Goal: Task Accomplishment & Management: Manage account settings

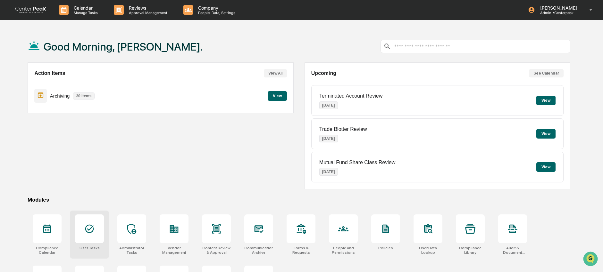
click at [94, 227] on icon at bounding box center [89, 229] width 10 height 10
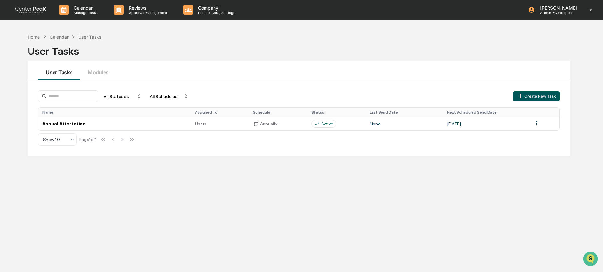
click at [541, 97] on button "Create New Task" at bounding box center [536, 96] width 47 height 10
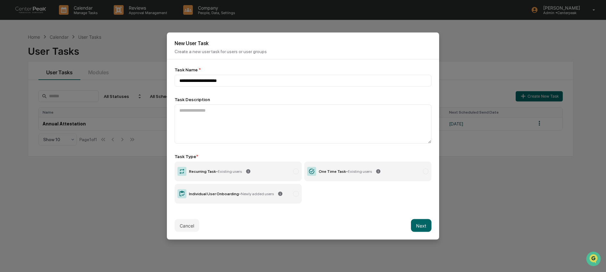
type input "**********"
click at [344, 179] on label "One Time Task - Existing users" at bounding box center [367, 172] width 127 height 20
click at [427, 226] on button "Next" at bounding box center [421, 225] width 21 height 13
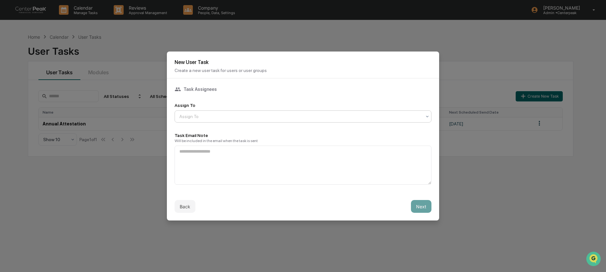
click at [293, 118] on div at bounding box center [300, 116] width 242 height 6
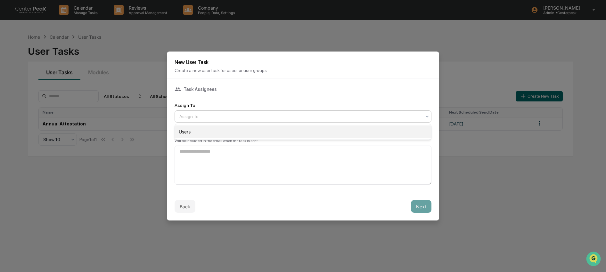
click at [286, 131] on div "Users" at bounding box center [303, 132] width 256 height 13
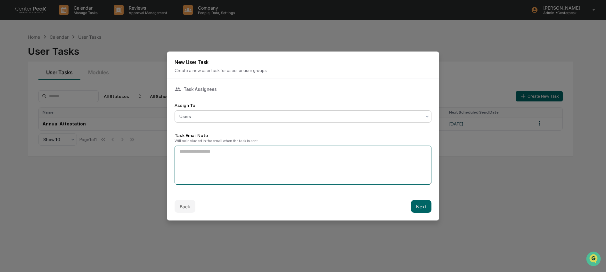
click at [272, 167] on textarea at bounding box center [303, 165] width 257 height 39
type textarea "**********"
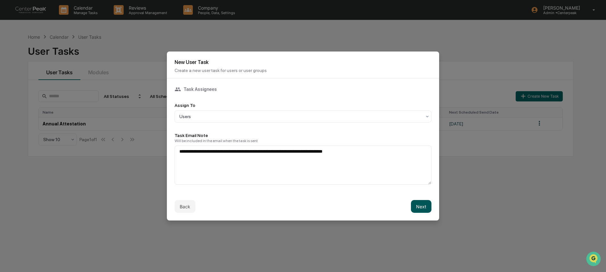
click at [423, 211] on button "Next" at bounding box center [421, 206] width 21 height 13
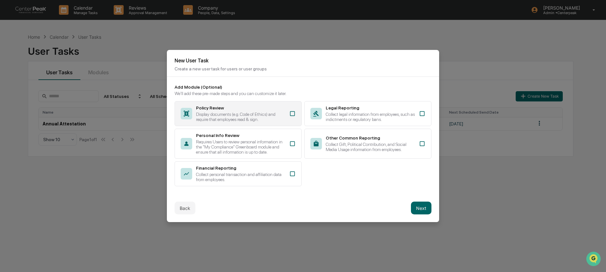
click at [272, 115] on div "Display documents (e.g. Code of Ethics) and require that employees read & sign." at bounding box center [240, 117] width 89 height 10
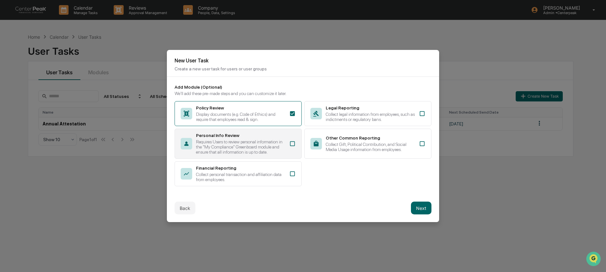
click at [271, 143] on div "Requires Users to review personal information in the "My Compliance" Greenboard…" at bounding box center [240, 146] width 89 height 15
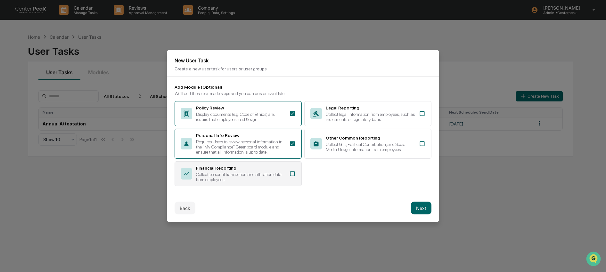
click at [266, 177] on div "Collect personal transaction and affiliation data from employees." at bounding box center [240, 177] width 89 height 10
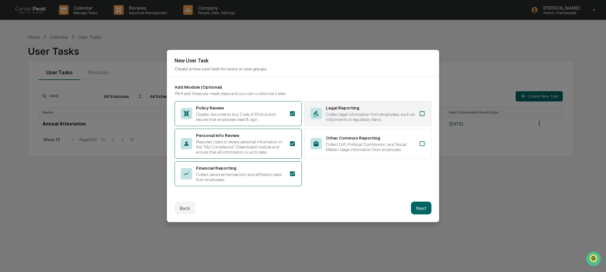
click at [347, 112] on div "Collect legal information from employees, such as indictments or regulatory ban…" at bounding box center [370, 117] width 89 height 10
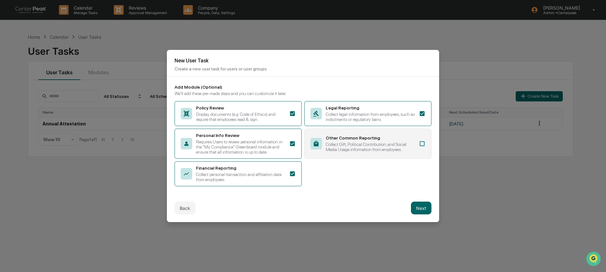
click at [351, 143] on div "Collect Gift, Political Contribution, and Social Media Usage information from e…" at bounding box center [370, 147] width 89 height 10
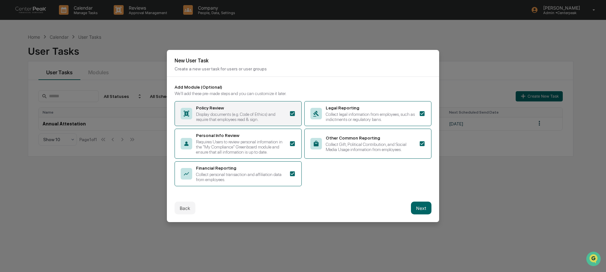
click at [277, 112] on div "Display documents (e.g. Code of Ethics) and require that employees read & sign." at bounding box center [240, 117] width 89 height 10
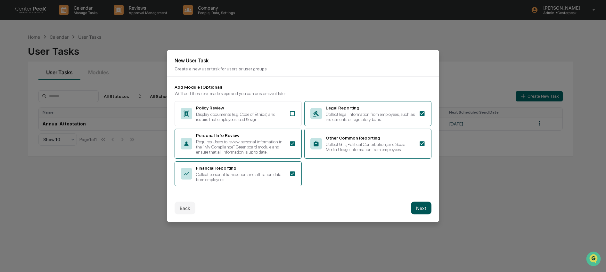
click at [422, 215] on button "Next" at bounding box center [421, 208] width 21 height 13
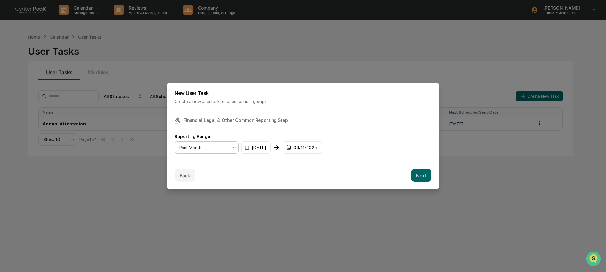
click at [228, 149] on div at bounding box center [203, 147] width 49 height 6
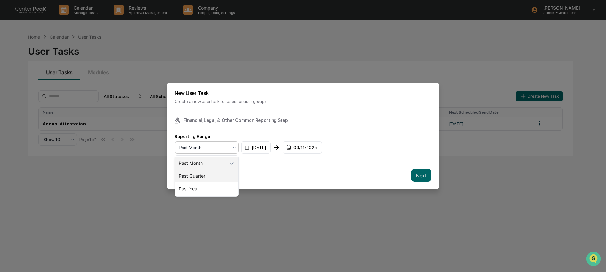
click at [230, 177] on div "Past Quarter" at bounding box center [206, 176] width 63 height 13
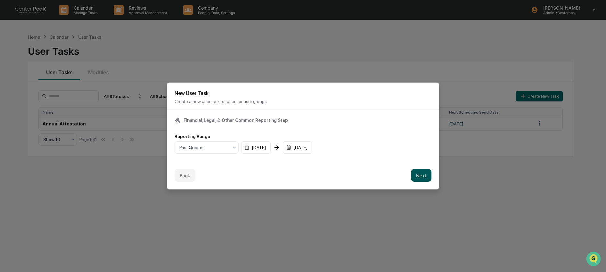
click at [431, 178] on button "Next" at bounding box center [421, 175] width 21 height 13
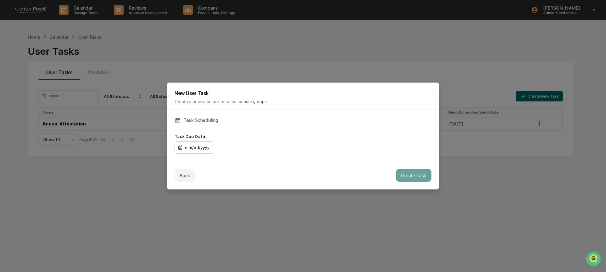
click at [190, 148] on div "mm/dd/yyyy" at bounding box center [195, 148] width 40 height 12
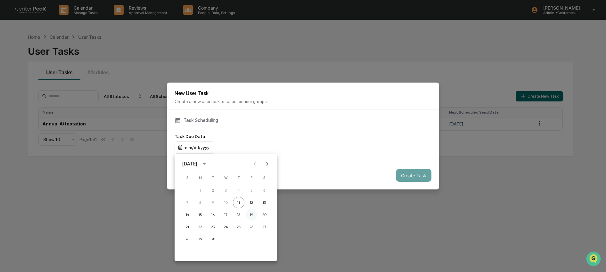
click at [251, 218] on button "19" at bounding box center [252, 215] width 12 height 12
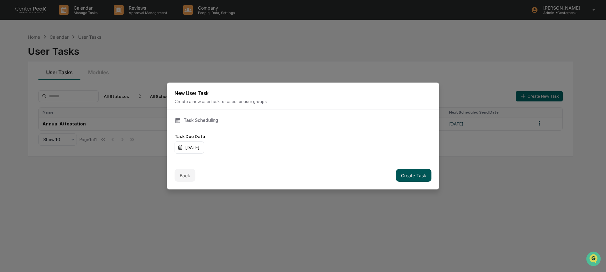
click at [415, 176] on button "Create Task" at bounding box center [414, 175] width 36 height 13
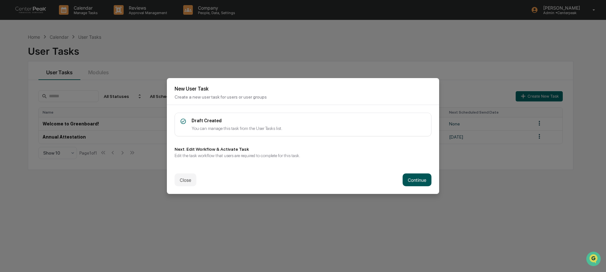
click at [413, 182] on button "Continue" at bounding box center [417, 180] width 29 height 13
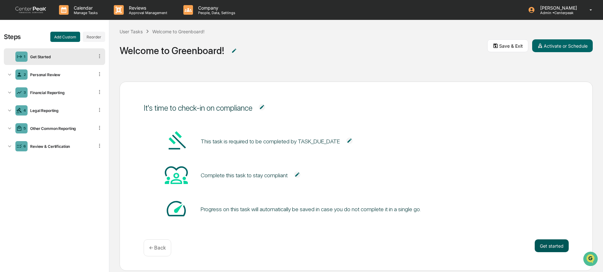
click at [554, 246] on button "Get started" at bounding box center [551, 246] width 34 height 13
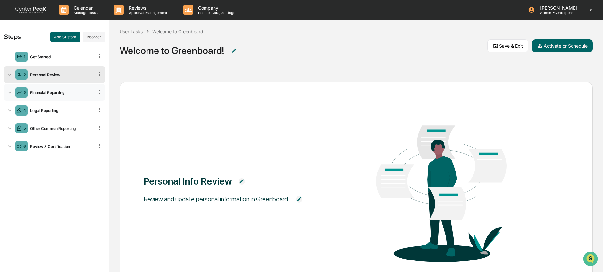
click at [48, 94] on div "Financial Reporting" at bounding box center [61, 92] width 66 height 5
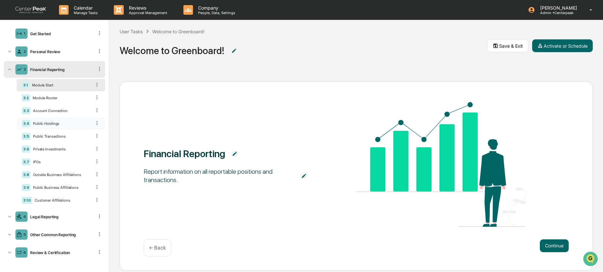
scroll to position [28, 0]
click at [39, 214] on div "Legal Reporting" at bounding box center [61, 215] width 66 height 5
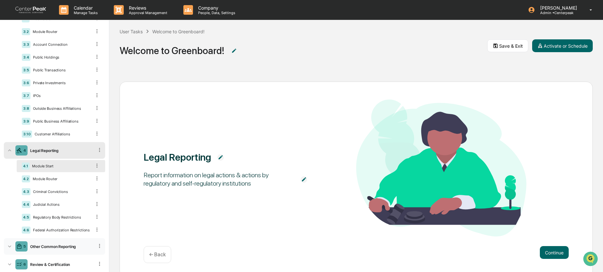
click at [47, 255] on div "5 Other Common Reporting" at bounding box center [54, 246] width 101 height 17
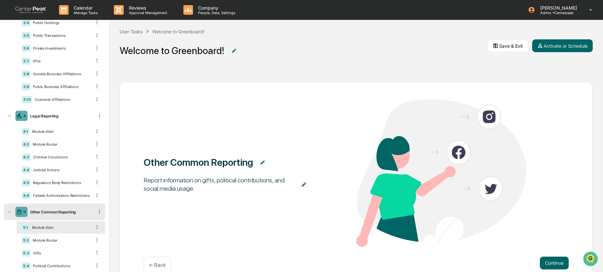
scroll to position [163, 0]
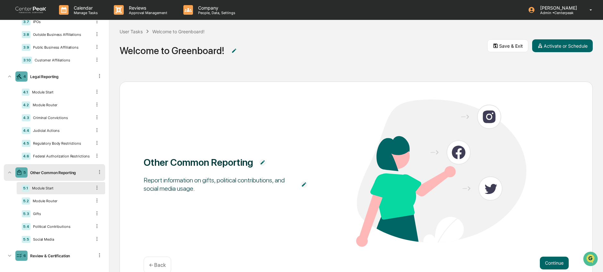
click at [96, 175] on icon at bounding box center [99, 172] width 6 height 6
click at [71, 175] on div "Other Common Reporting" at bounding box center [61, 172] width 66 height 5
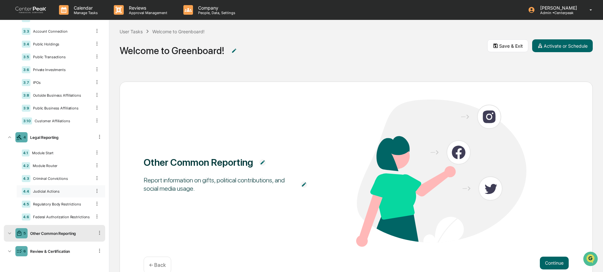
scroll to position [108, 0]
click at [46, 250] on div "Review & Certification" at bounding box center [61, 251] width 66 height 5
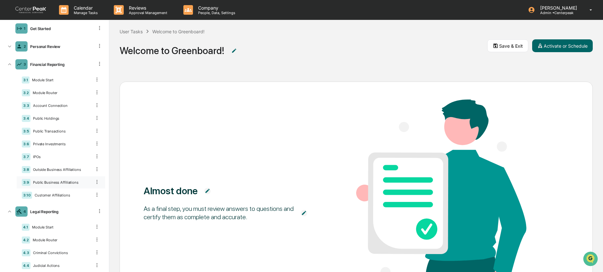
scroll to position [24, 0]
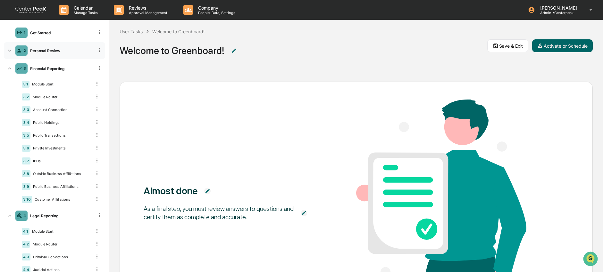
click at [52, 53] on div "2 Personal Review" at bounding box center [54, 50] width 101 height 17
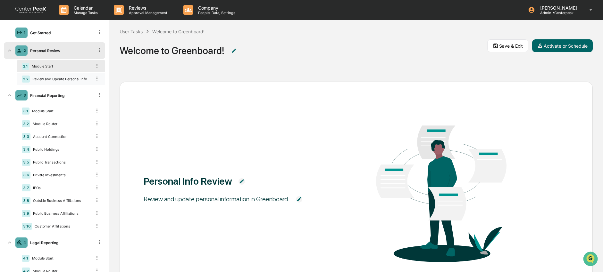
click at [56, 81] on div "Review and Update Personal Information" at bounding box center [61, 79] width 62 height 4
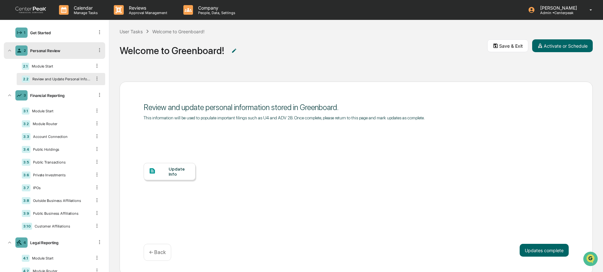
click at [170, 175] on div "Update Info" at bounding box center [178, 172] width 21 height 10
click at [43, 32] on div "Get Started" at bounding box center [61, 32] width 66 height 5
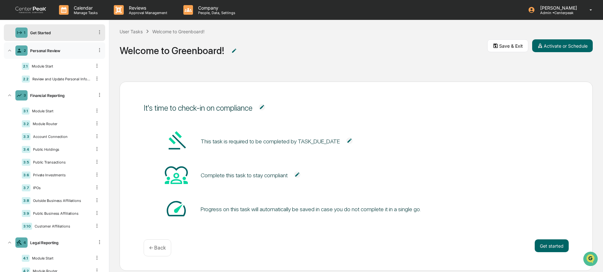
click at [55, 50] on div "Personal Review" at bounding box center [61, 50] width 66 height 5
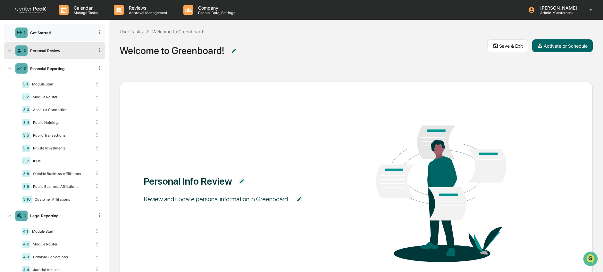
click at [55, 31] on div "Get Started" at bounding box center [61, 32] width 66 height 5
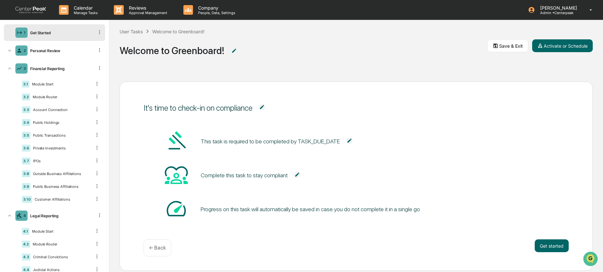
click at [265, 109] on img at bounding box center [261, 107] width 6 height 6
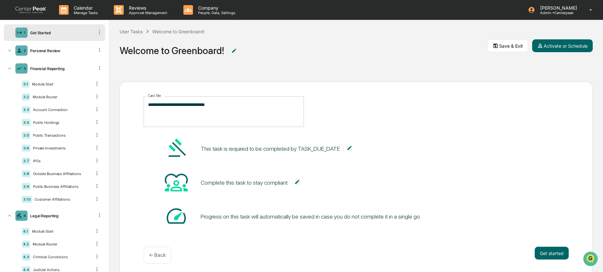
click at [189, 106] on textarea "**********" at bounding box center [223, 112] width 151 height 20
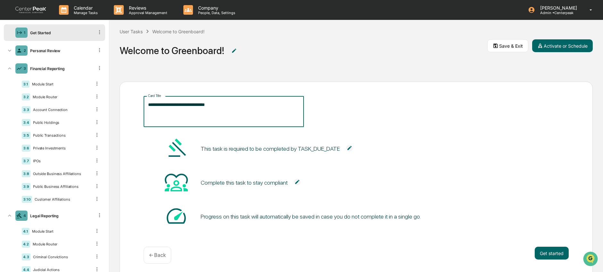
drag, startPoint x: 189, startPoint y: 106, endPoint x: 179, endPoint y: 106, distance: 9.3
click at [179, 106] on textarea "**********" at bounding box center [223, 112] width 151 height 20
click at [234, 107] on textarea "**********" at bounding box center [223, 112] width 151 height 20
type textarea "**********"
click at [544, 250] on button "Get started" at bounding box center [551, 253] width 34 height 13
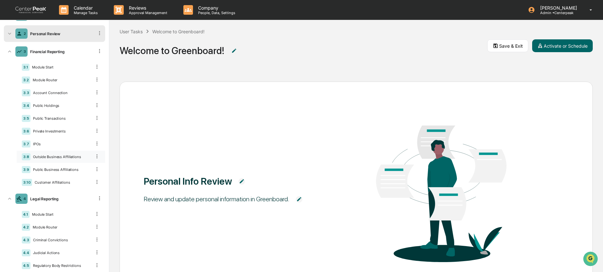
scroll to position [135, 0]
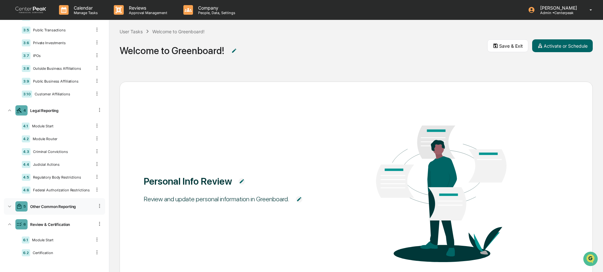
drag, startPoint x: 65, startPoint y: 208, endPoint x: 72, endPoint y: 207, distance: 6.8
click at [65, 208] on div "Other Common Reporting" at bounding box center [61, 206] width 66 height 5
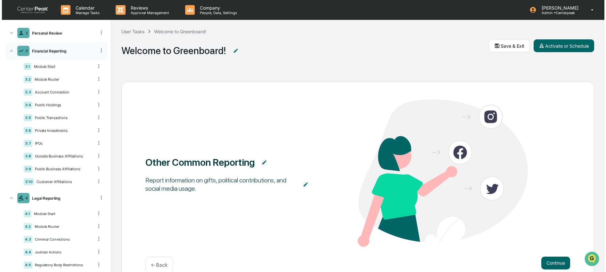
scroll to position [0, 0]
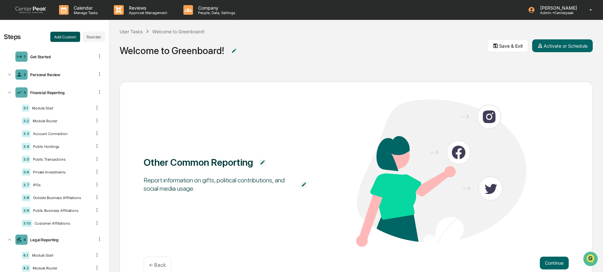
click at [63, 38] on button "Add Custom" at bounding box center [65, 37] width 30 height 10
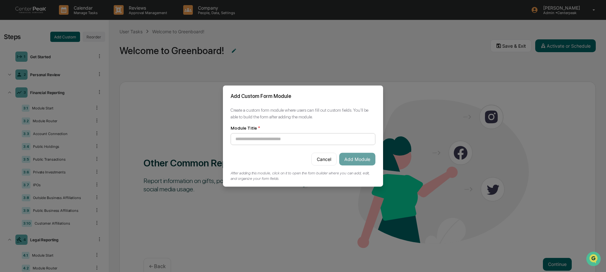
click at [274, 137] on input at bounding box center [303, 139] width 145 height 12
type input "*"
type input "**********"
click at [353, 160] on button "Add Module" at bounding box center [357, 159] width 36 height 13
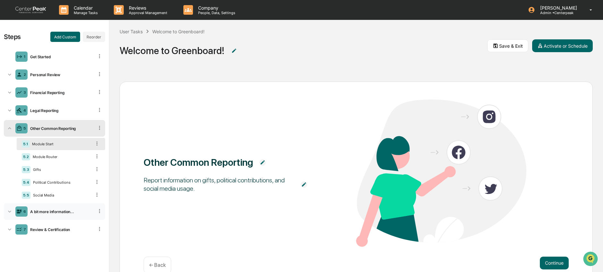
click at [58, 214] on div "A bit more information..." at bounding box center [61, 211] width 66 height 5
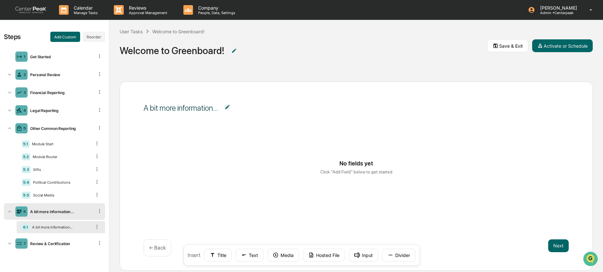
click at [228, 107] on img at bounding box center [227, 107] width 6 height 6
click at [228, 107] on textarea "**********" at bounding box center [223, 112] width 151 height 20
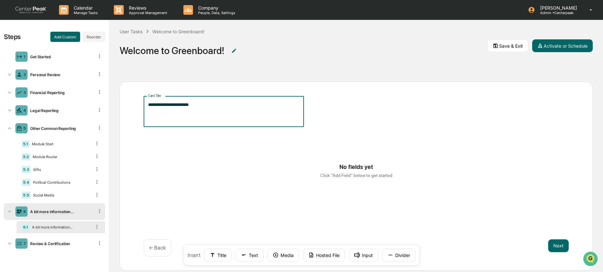
click at [310, 180] on div "No fields yet Click "Add Field" below to get started" at bounding box center [355, 171] width 409 height 48
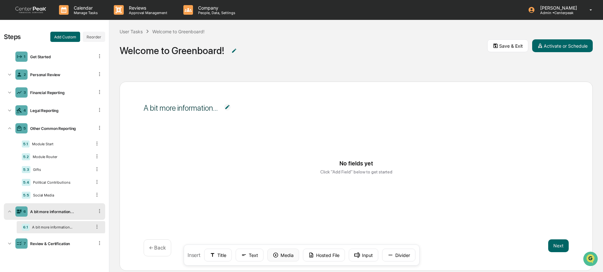
click at [287, 258] on button "Media" at bounding box center [283, 255] width 32 height 13
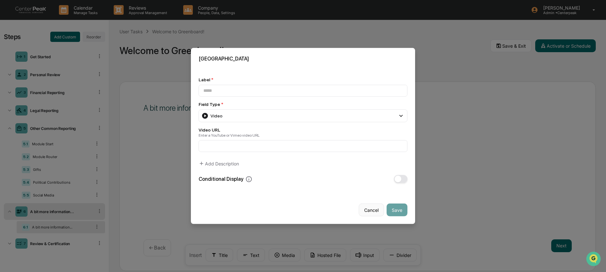
click at [373, 215] on button "Cancel" at bounding box center [371, 210] width 25 height 13
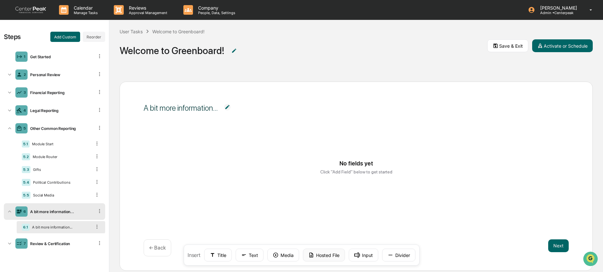
click at [339, 255] on button "Hosted File" at bounding box center [324, 255] width 42 height 13
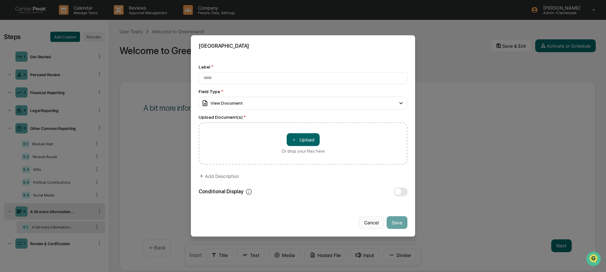
click at [374, 226] on button "Cancel" at bounding box center [371, 223] width 25 height 13
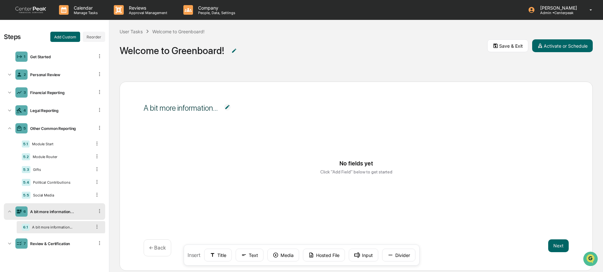
click at [100, 214] on icon at bounding box center [99, 211] width 6 height 6
click at [97, 222] on div "Delete" at bounding box center [91, 220] width 21 height 10
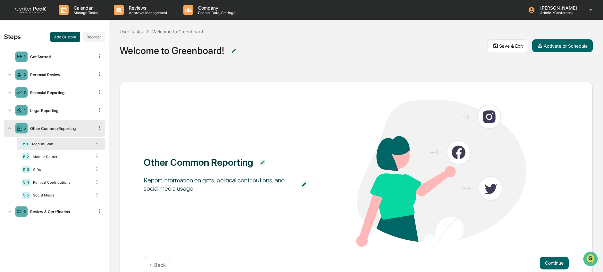
click at [65, 39] on button "Add Custom" at bounding box center [65, 37] width 30 height 10
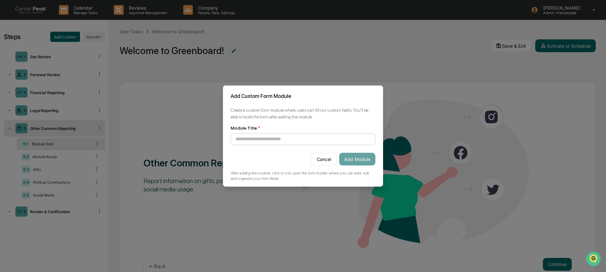
click at [272, 144] on input at bounding box center [303, 139] width 145 height 12
type input "**********"
click at [353, 163] on button "Add Module" at bounding box center [357, 159] width 36 height 13
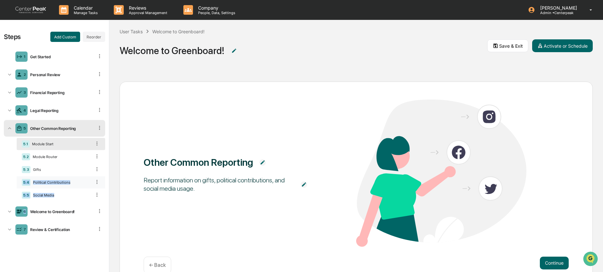
drag, startPoint x: 27, startPoint y: 216, endPoint x: 20, endPoint y: 185, distance: 31.1
click at [20, 185] on ul "1 Get Started 2 Personal Review 3 Financial Reporting 4 Legal Reporting 5 Other…" at bounding box center [54, 143] width 101 height 192
click at [95, 33] on button "Reorder" at bounding box center [94, 37] width 22 height 10
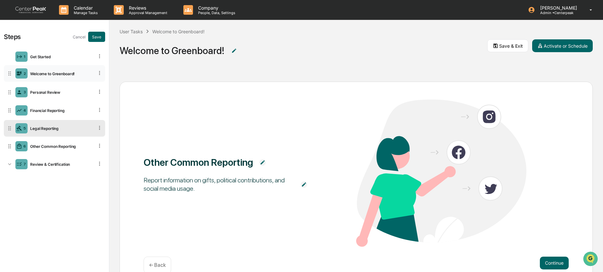
drag, startPoint x: 10, startPoint y: 144, endPoint x: 11, endPoint y: 71, distance: 73.0
click at [11, 71] on icon at bounding box center [9, 73] width 6 height 6
click at [55, 74] on div "Welcome to Greenboard!" at bounding box center [61, 74] width 66 height 5
click at [49, 73] on div "Welcome to Greenboard!" at bounding box center [61, 74] width 66 height 5
click at [95, 38] on button "Save" at bounding box center [96, 37] width 17 height 10
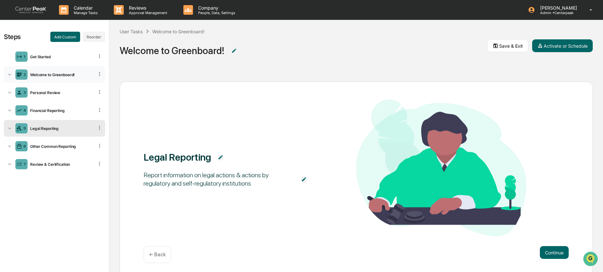
click at [64, 75] on div "Welcome to Greenboard!" at bounding box center [61, 74] width 66 height 5
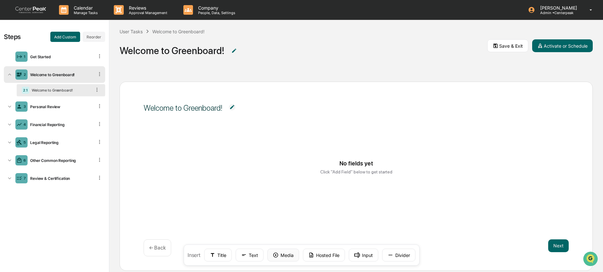
click at [288, 256] on button "Media" at bounding box center [283, 255] width 32 height 13
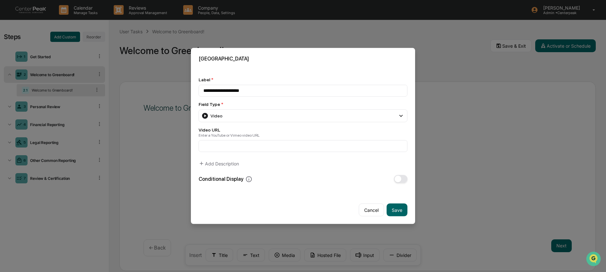
type input "**********"
click at [277, 147] on input at bounding box center [303, 146] width 209 height 12
paste input "**********"
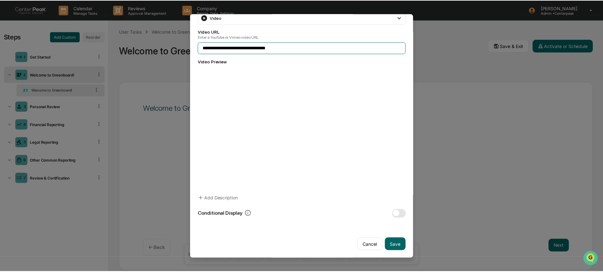
scroll to position [64, 0]
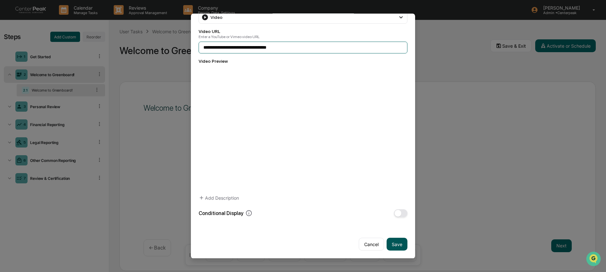
type input "**********"
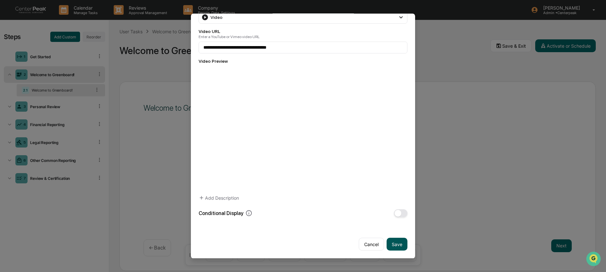
click at [400, 243] on button "Save" at bounding box center [397, 244] width 21 height 13
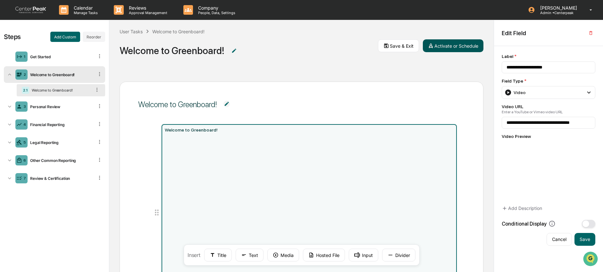
click at [464, 45] on button "Activate or Schedule" at bounding box center [452, 45] width 61 height 13
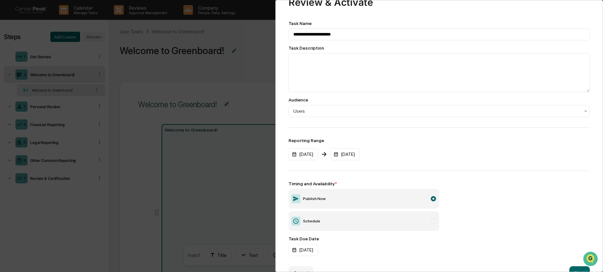
scroll to position [46, 0]
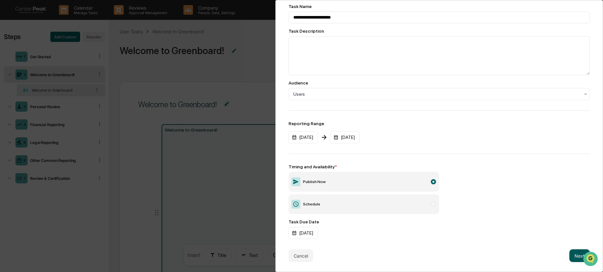
click at [577, 251] on button "Next" at bounding box center [579, 256] width 21 height 13
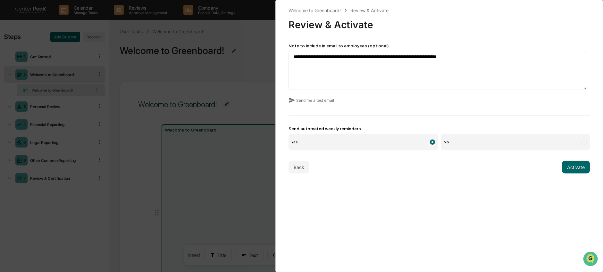
click at [575, 157] on div "**********" at bounding box center [438, 90] width 301 height 167
click at [576, 168] on button "Activate" at bounding box center [576, 167] width 28 height 13
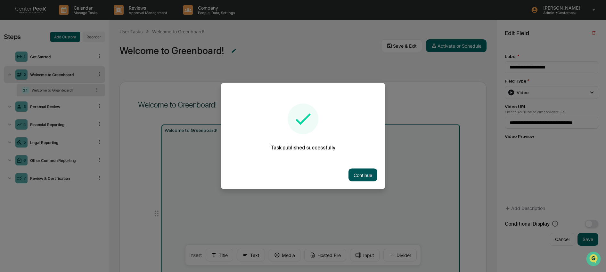
click at [362, 176] on button "Continue" at bounding box center [363, 175] width 29 height 13
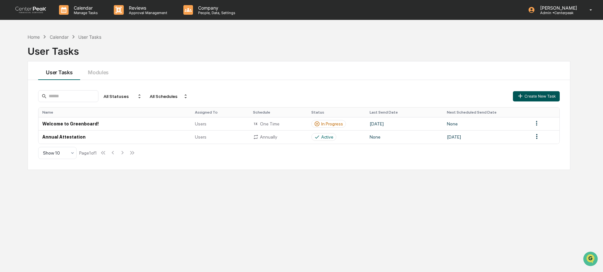
click at [548, 98] on button "Create New Task" at bounding box center [536, 96] width 47 height 10
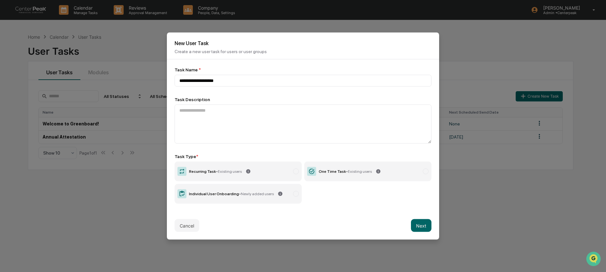
type input "**********"
click at [262, 173] on label "Recurring Task - Existing users" at bounding box center [238, 172] width 127 height 20
click at [420, 223] on button "Next" at bounding box center [421, 225] width 21 height 13
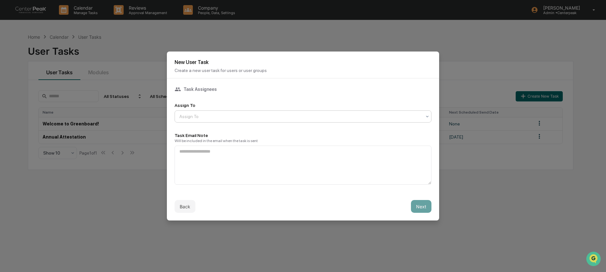
click at [211, 116] on div at bounding box center [300, 116] width 242 height 6
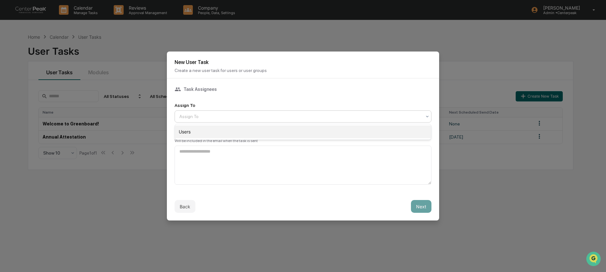
click at [211, 135] on div "Users" at bounding box center [303, 132] width 256 height 13
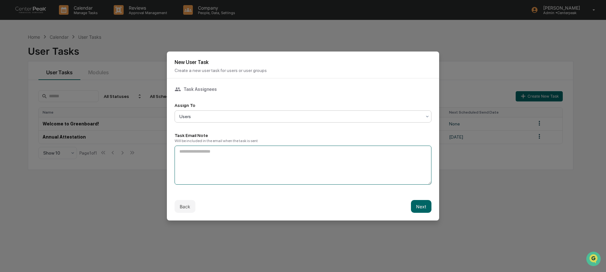
click at [209, 161] on textarea at bounding box center [303, 165] width 257 height 39
type textarea "**********"
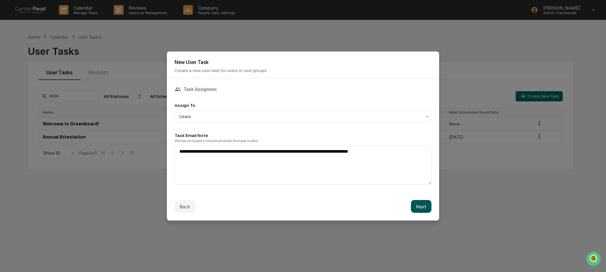
click at [418, 205] on button "Next" at bounding box center [421, 206] width 21 height 13
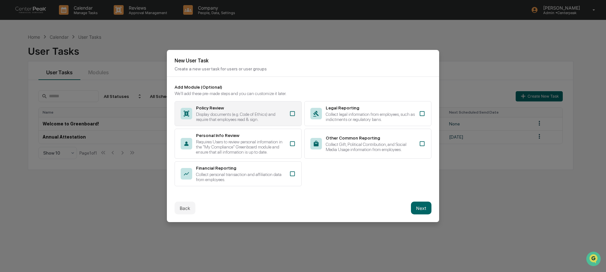
click at [268, 107] on div "Policy Review Display documents (e.g. Code of Ethics) and require that employee…" at bounding box center [240, 113] width 89 height 17
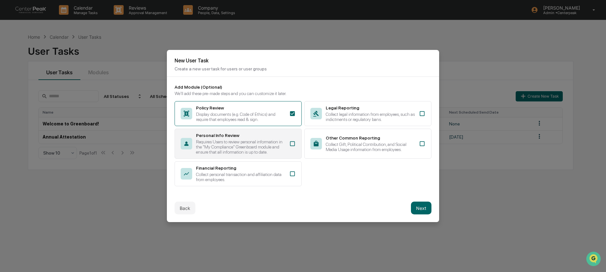
click at [263, 144] on div "Requires Users to review personal information in the "My Compliance" Greenboard…" at bounding box center [240, 146] width 89 height 15
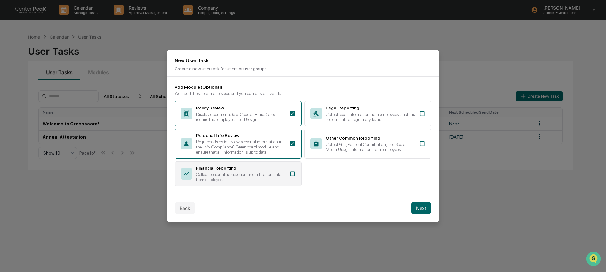
click at [263, 177] on div "Collect personal transaction and affiliation data from employees." at bounding box center [240, 177] width 89 height 10
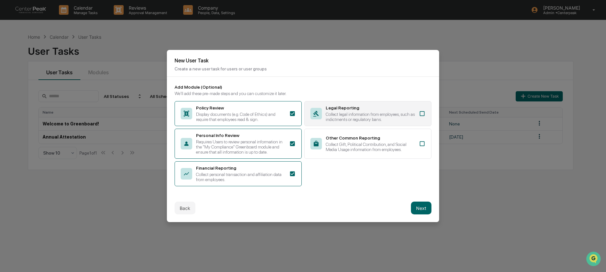
click at [342, 114] on div "Collect legal information from employees, such as indictments or regulatory ban…" at bounding box center [370, 117] width 89 height 10
click at [345, 114] on div "Collect legal information from employees, such as indictments or regulatory ban…" at bounding box center [370, 117] width 89 height 10
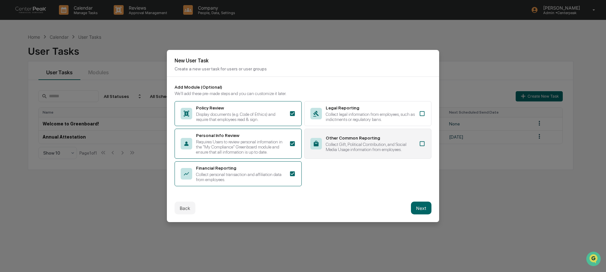
click at [341, 146] on div "Collect Gift, Political Contribution, and Social Media Usage information from e…" at bounding box center [370, 147] width 89 height 10
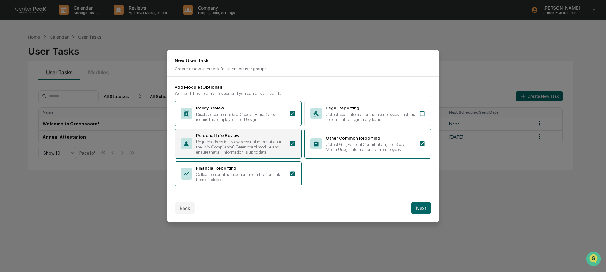
click at [272, 150] on div "Requires Users to review personal information in the "My Compliance" Greenboard…" at bounding box center [240, 146] width 89 height 15
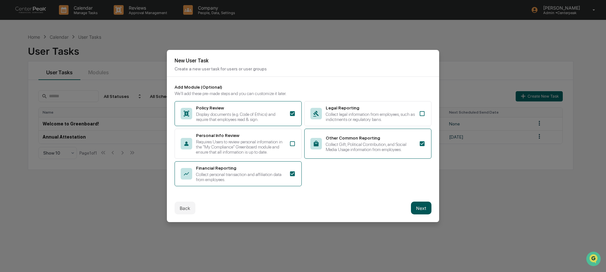
click at [419, 214] on button "Next" at bounding box center [421, 208] width 21 height 13
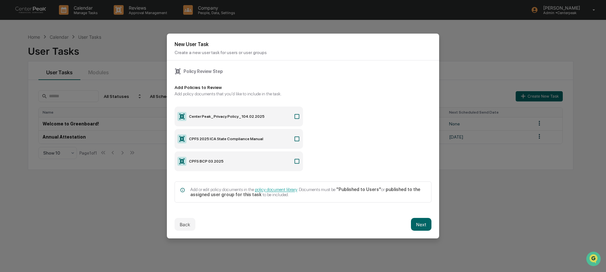
click at [264, 119] on label "Center Peak _ Privacy Policy _ 104.02.2025" at bounding box center [239, 117] width 128 height 20
click at [261, 144] on label "CPFS 2025 ICA State Compliance Manual" at bounding box center [239, 139] width 128 height 20
click at [258, 164] on label "CPFS BCP 03.2025" at bounding box center [239, 162] width 128 height 20
click at [421, 227] on button "Next" at bounding box center [421, 224] width 21 height 13
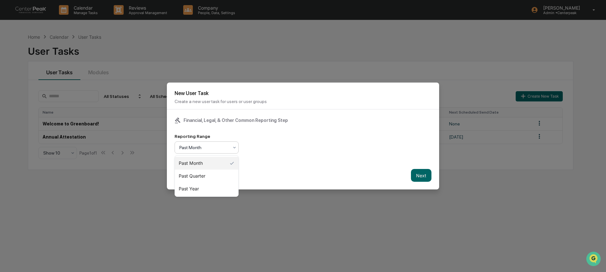
click at [223, 149] on div at bounding box center [203, 147] width 49 height 6
click at [220, 175] on div "Past Quarter" at bounding box center [206, 176] width 63 height 13
click at [420, 178] on button "Next" at bounding box center [421, 175] width 21 height 13
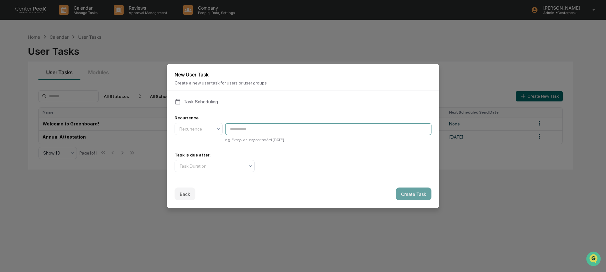
click at [232, 131] on input at bounding box center [328, 129] width 206 height 12
type input "**********"
click at [241, 167] on div at bounding box center [211, 166] width 65 height 6
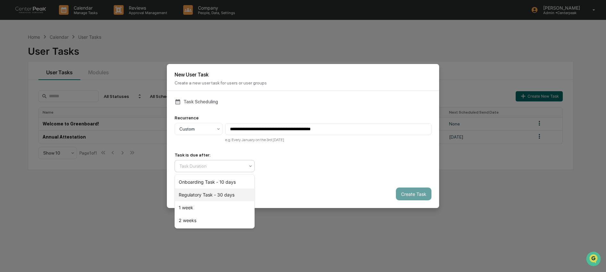
click at [238, 194] on div "Regulatory Task - 30 days" at bounding box center [214, 195] width 79 height 13
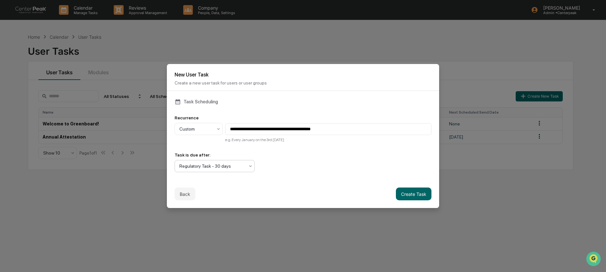
click at [217, 169] on div at bounding box center [211, 166] width 65 height 6
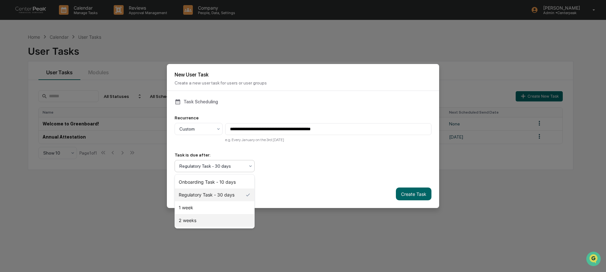
click at [212, 219] on div "2 weeks" at bounding box center [214, 220] width 79 height 13
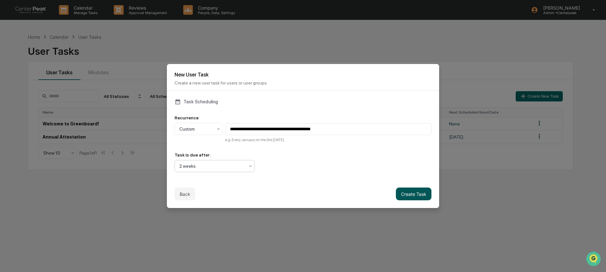
click at [425, 195] on button "Create Task" at bounding box center [414, 194] width 36 height 13
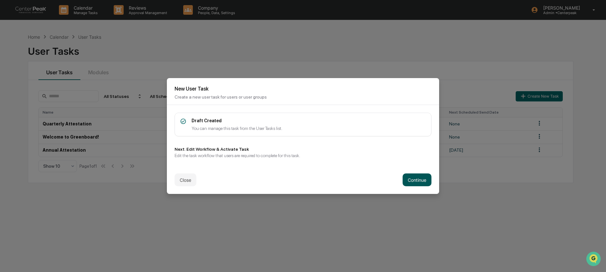
click at [416, 183] on button "Continue" at bounding box center [417, 180] width 29 height 13
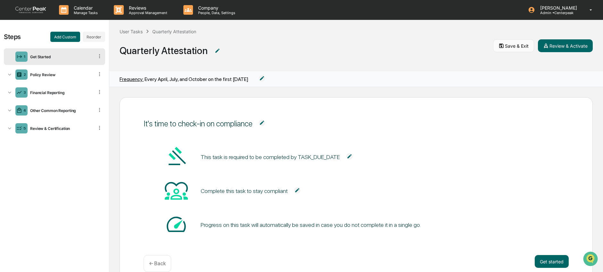
click at [508, 44] on button "Save & Exit" at bounding box center [513, 45] width 41 height 13
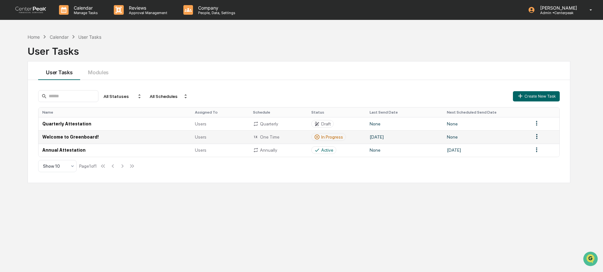
click at [137, 140] on td "Welcome to Greenboard!" at bounding box center [114, 136] width 152 height 13
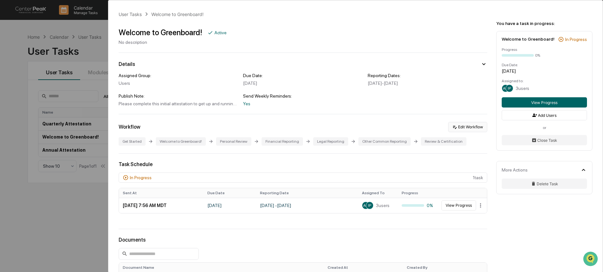
click at [474, 129] on button "Edit Workflow" at bounding box center [467, 127] width 39 height 10
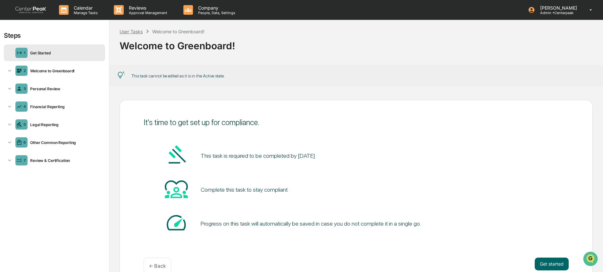
click at [139, 32] on div "User Tasks" at bounding box center [130, 31] width 23 height 5
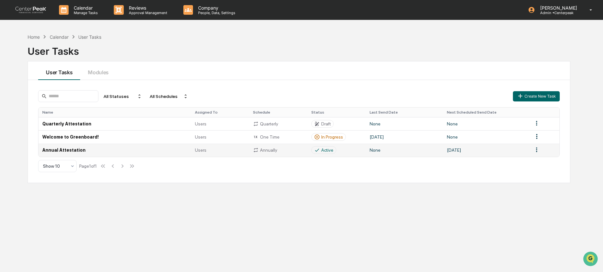
click at [367, 154] on td "None" at bounding box center [403, 150] width 77 height 13
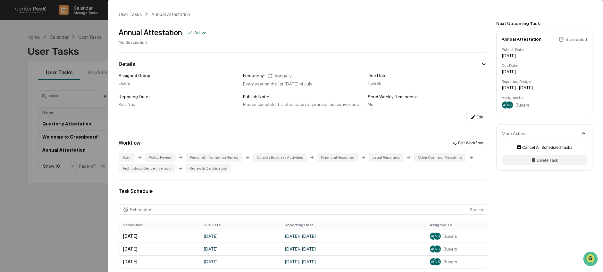
click at [175, 171] on div "Technology Device Inventory" at bounding box center [147, 168] width 57 height 8
click at [476, 143] on button "Edit Workflow" at bounding box center [467, 143] width 39 height 10
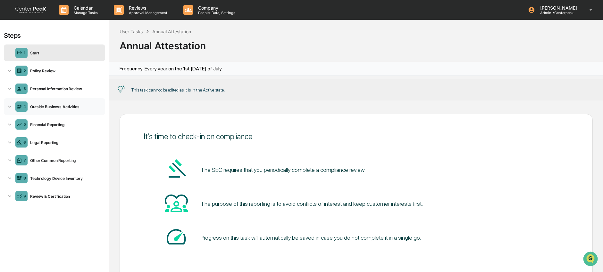
click at [48, 111] on div "4 Outside Business Activities" at bounding box center [54, 106] width 101 height 17
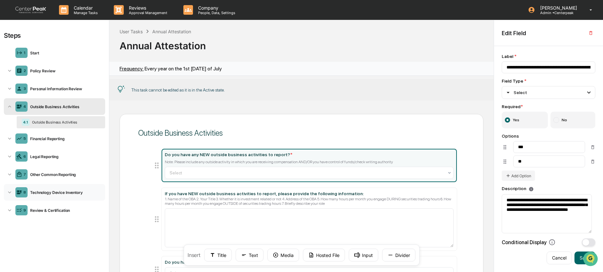
click at [53, 191] on div "Technology Device Inventory" at bounding box center [65, 192] width 75 height 5
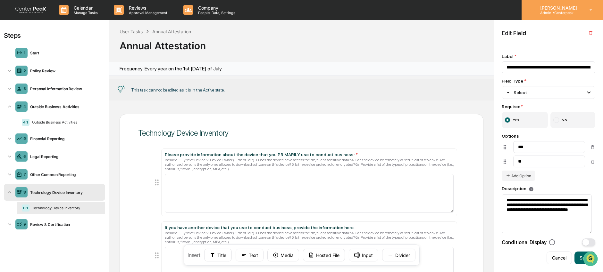
click at [559, 12] on p "Admin • Centerpeak" at bounding box center [557, 13] width 45 height 4
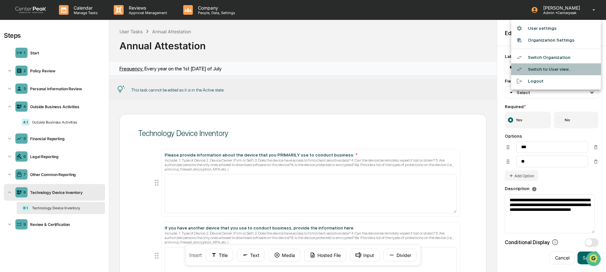
click at [561, 68] on li "Switch to User view..." at bounding box center [556, 69] width 90 height 12
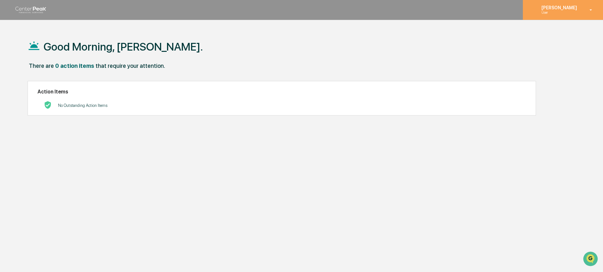
click at [568, 7] on p "[PERSON_NAME]" at bounding box center [558, 7] width 44 height 5
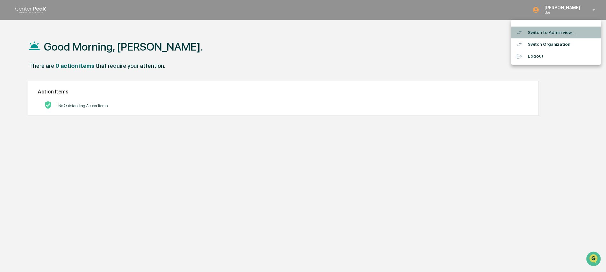
click at [570, 34] on li "Switch to Admin view..." at bounding box center [556, 33] width 90 height 12
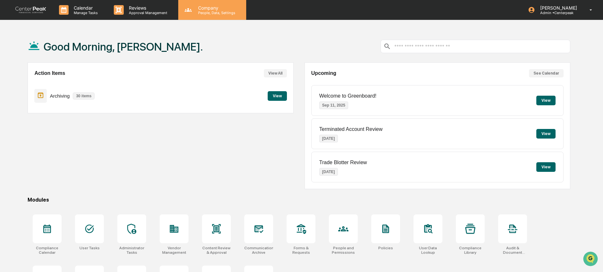
click at [228, 8] on p "Company" at bounding box center [215, 7] width 45 height 5
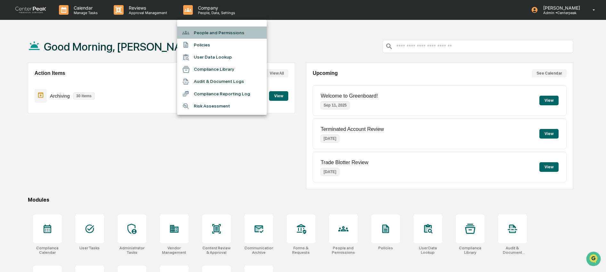
click at [226, 34] on li "People and Permissions" at bounding box center [222, 33] width 90 height 12
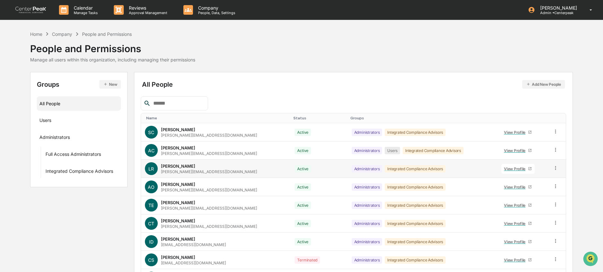
click at [555, 170] on icon at bounding box center [555, 168] width 6 height 6
click at [541, 191] on div "Change Status" at bounding box center [526, 192] width 53 height 8
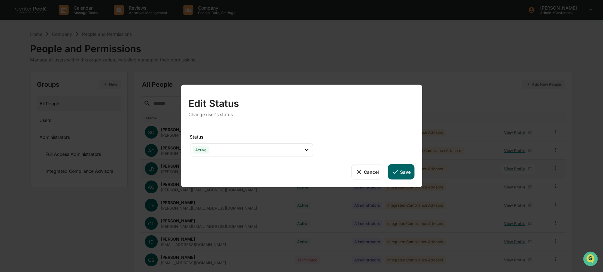
click at [371, 173] on button "Cancel" at bounding box center [367, 171] width 32 height 15
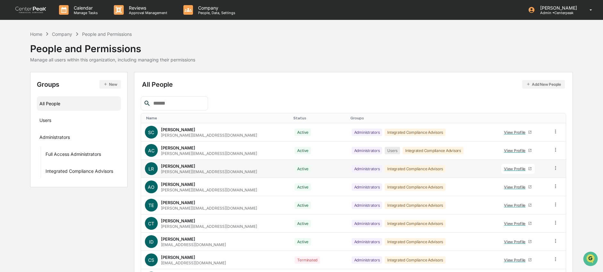
click at [555, 168] on icon at bounding box center [555, 168] width 6 height 6
click at [530, 183] on div "Groups & Permissions" at bounding box center [526, 179] width 53 height 8
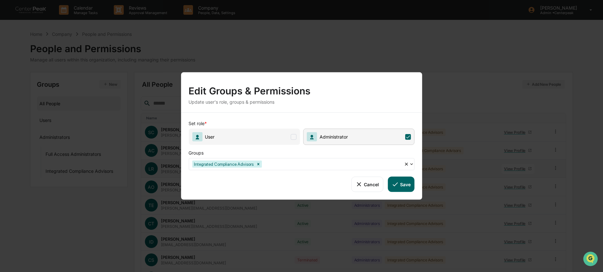
click at [254, 139] on span "User" at bounding box center [243, 137] width 111 height 16
click at [408, 185] on button "Save" at bounding box center [400, 184] width 27 height 15
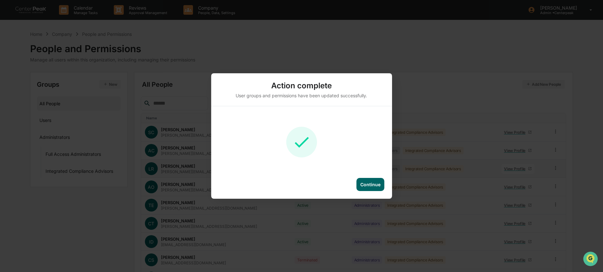
click at [369, 185] on div "Continue" at bounding box center [370, 184] width 20 height 5
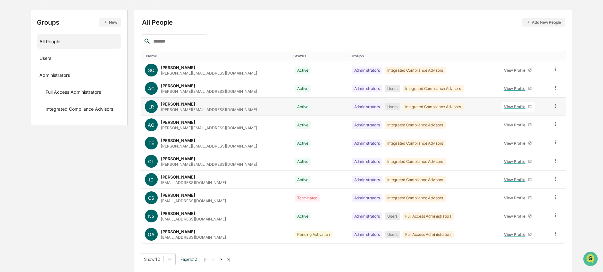
scroll to position [62, 0]
click at [554, 236] on icon at bounding box center [555, 234] width 6 height 6
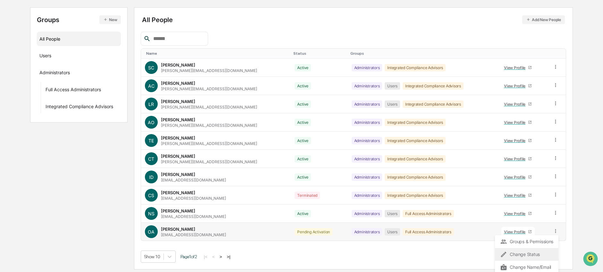
scroll to position [67, 0]
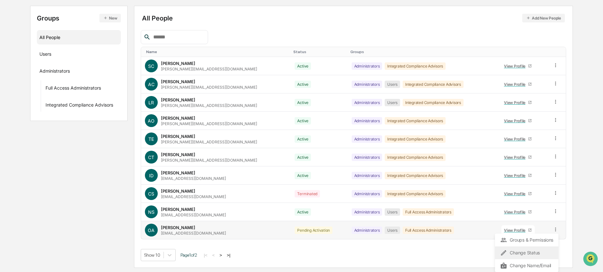
click at [531, 251] on div "Change Status" at bounding box center [526, 253] width 53 height 8
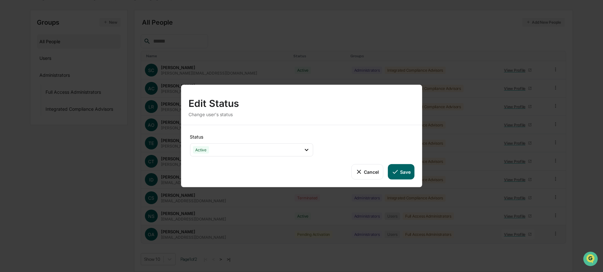
click at [396, 174] on icon at bounding box center [394, 171] width 7 height 7
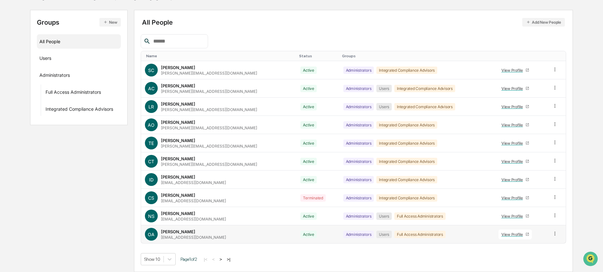
click at [224, 258] on button ">" at bounding box center [220, 259] width 6 height 5
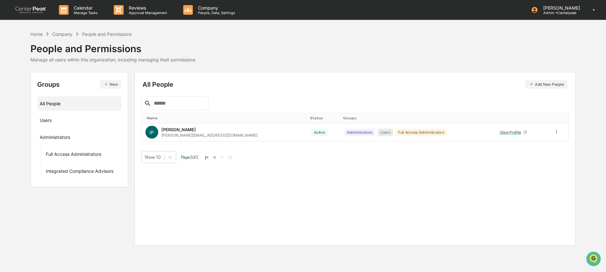
click at [218, 159] on button "<" at bounding box center [214, 157] width 6 height 5
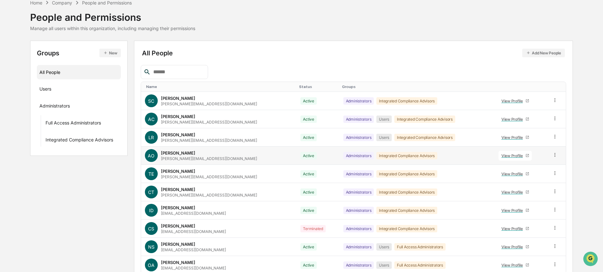
scroll to position [62, 0]
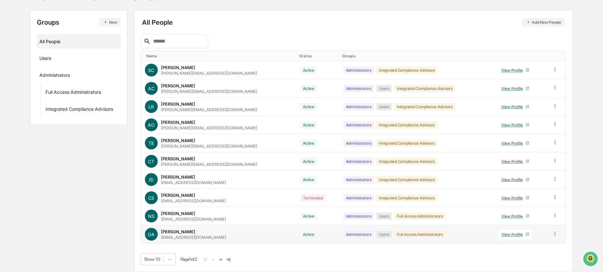
click at [554, 233] on icon at bounding box center [555, 234] width 6 height 6
click at [548, 256] on div "Change Status" at bounding box center [525, 257] width 53 height 8
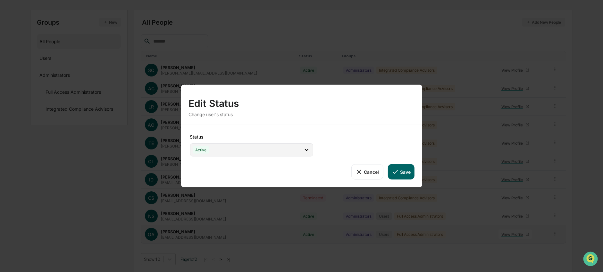
click at [289, 149] on div "Active" at bounding box center [251, 150] width 123 height 13
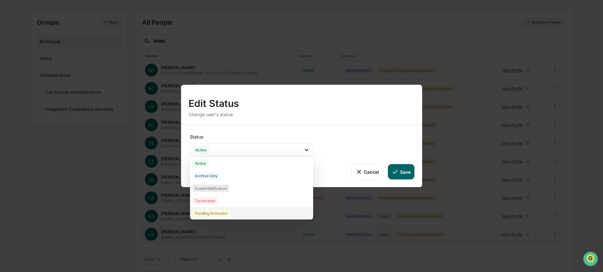
click at [274, 215] on div "Pending Activation" at bounding box center [251, 213] width 123 height 12
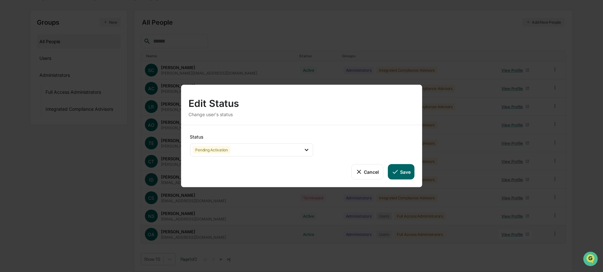
click at [401, 172] on button "Save" at bounding box center [400, 171] width 27 height 15
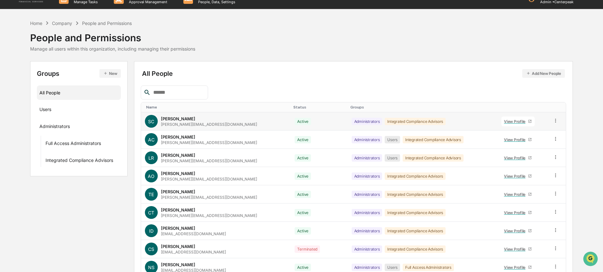
scroll to position [0, 0]
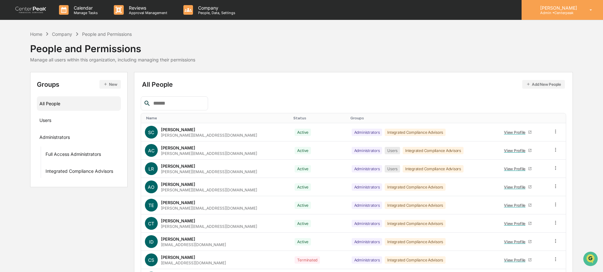
click at [534, 9] on icon at bounding box center [531, 10] width 6 height 6
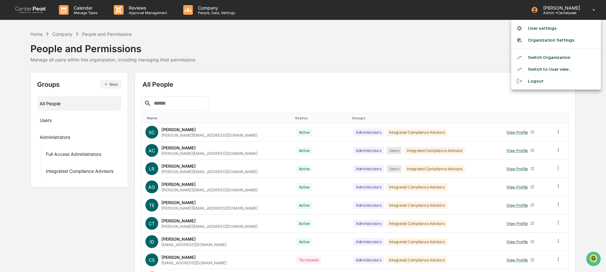
click at [551, 66] on li "Switch to User view..." at bounding box center [556, 69] width 90 height 12
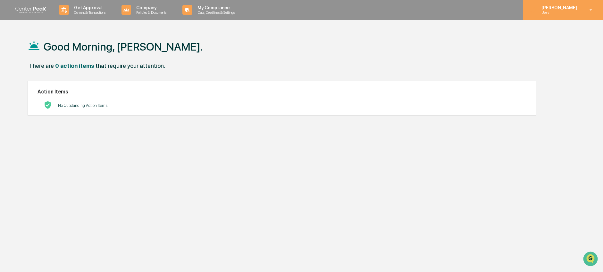
click at [563, 12] on p "Users" at bounding box center [558, 12] width 44 height 4
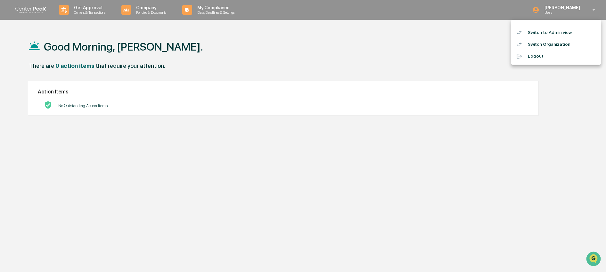
click at [567, 31] on li "Switch to Admin view..." at bounding box center [556, 33] width 90 height 12
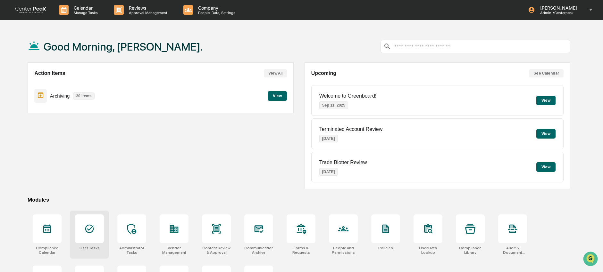
click at [88, 239] on div at bounding box center [89, 229] width 29 height 29
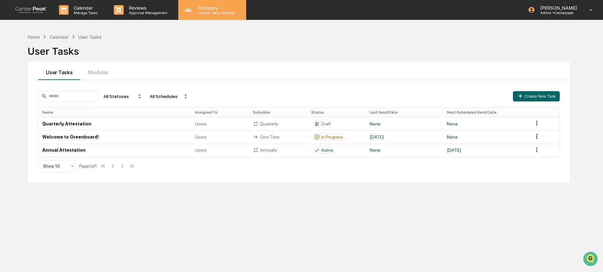
click at [201, 9] on p "Company" at bounding box center [215, 7] width 45 height 5
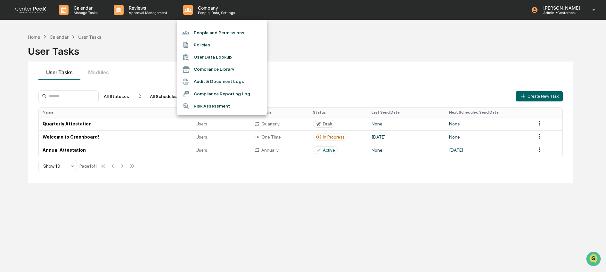
click at [550, 14] on div at bounding box center [303, 136] width 606 height 272
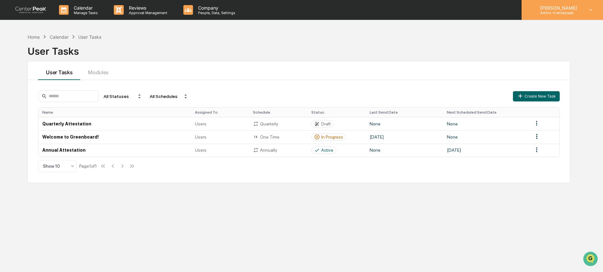
click at [556, 11] on p "Admin • Centerpeak" at bounding box center [557, 13] width 45 height 4
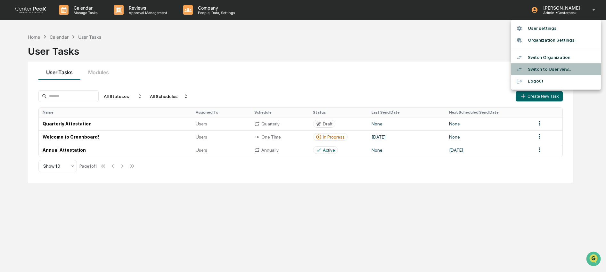
click at [554, 68] on li "Switch to User view..." at bounding box center [556, 69] width 90 height 12
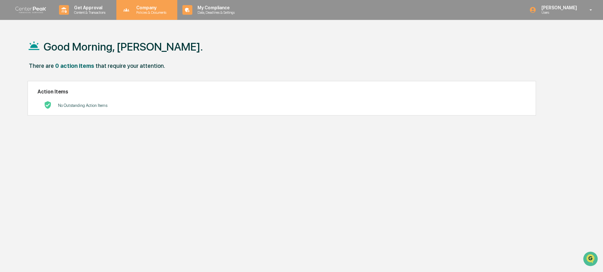
click at [165, 11] on p "Policies & Documents" at bounding box center [150, 12] width 38 height 4
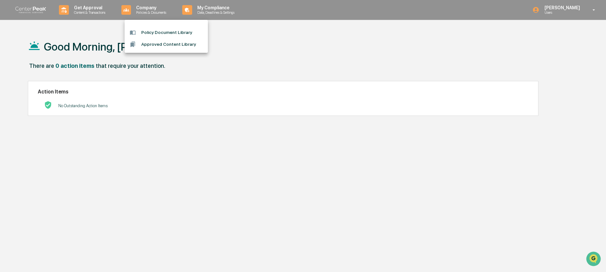
click at [231, 13] on div at bounding box center [303, 136] width 606 height 272
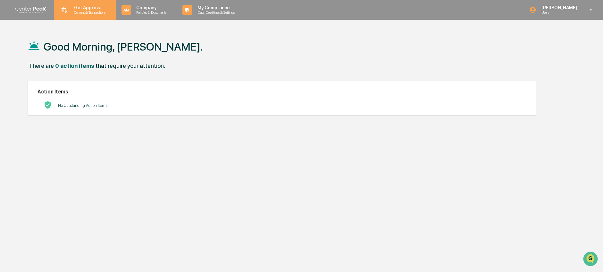
click at [74, 9] on p "Get Approval" at bounding box center [89, 7] width 40 height 5
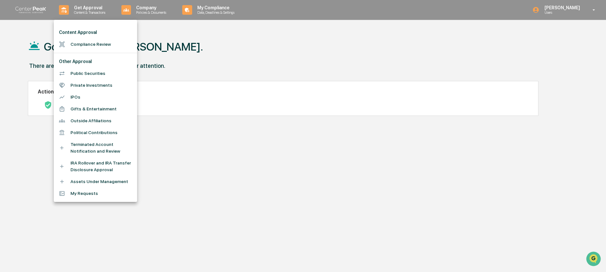
drag, startPoint x: 257, startPoint y: 47, endPoint x: 459, endPoint y: 24, distance: 203.5
click at [259, 48] on div at bounding box center [303, 136] width 606 height 272
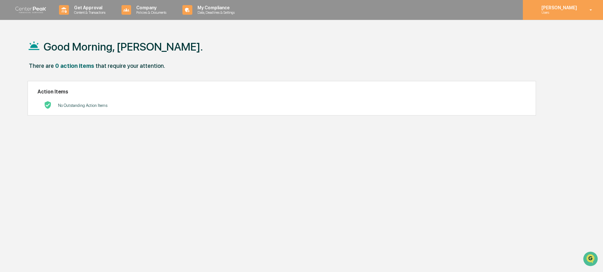
click at [573, 8] on p "[PERSON_NAME]" at bounding box center [558, 7] width 44 height 5
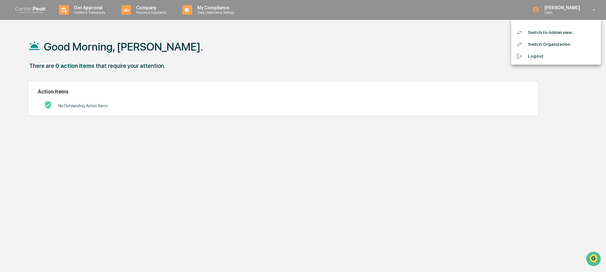
drag, startPoint x: 563, startPoint y: 43, endPoint x: 563, endPoint y: 32, distance: 11.2
click at [563, 32] on ul "Switch to Admin view... Switch Organization Logout" at bounding box center [556, 42] width 90 height 45
click at [563, 32] on li "Switch to Admin view..." at bounding box center [556, 33] width 90 height 12
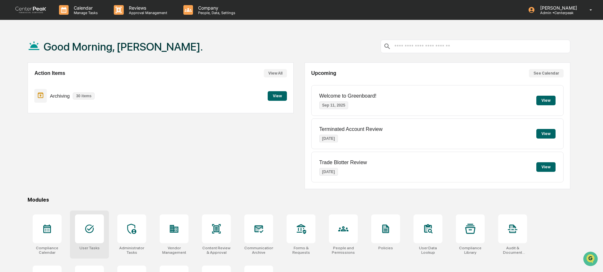
click at [94, 234] on icon at bounding box center [89, 229] width 10 height 10
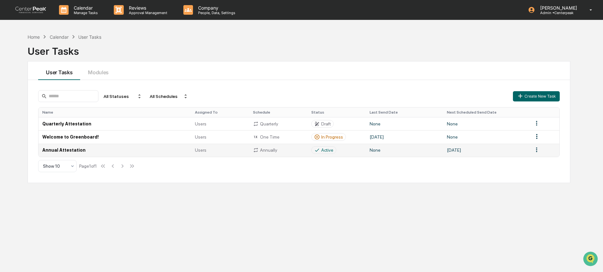
click at [84, 151] on td "Annual Attestation" at bounding box center [114, 150] width 152 height 13
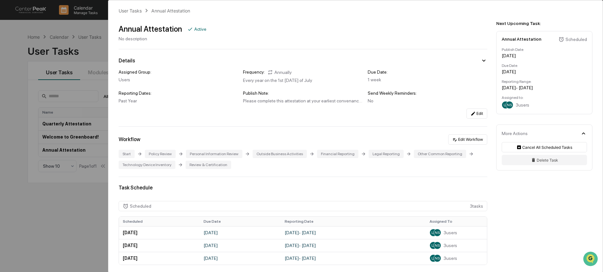
scroll to position [26, 0]
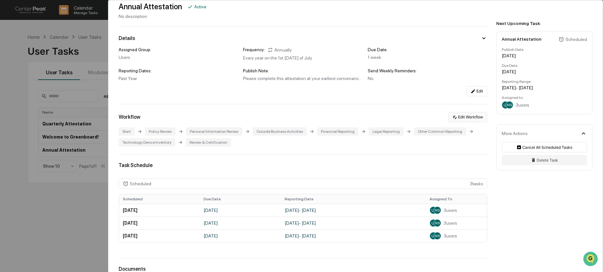
click at [467, 121] on button "Edit Workflow" at bounding box center [467, 117] width 39 height 10
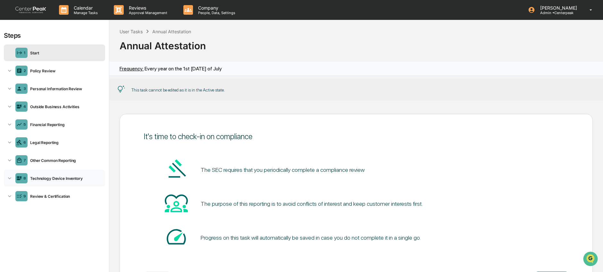
click at [60, 177] on div "Technology Device Inventory" at bounding box center [65, 178] width 75 height 5
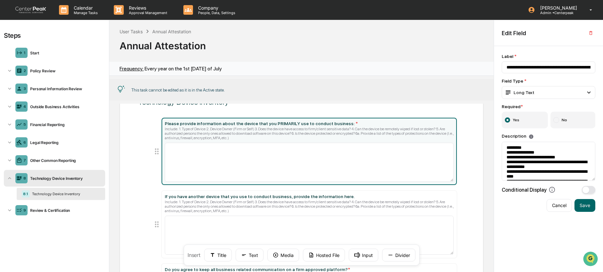
scroll to position [24, 0]
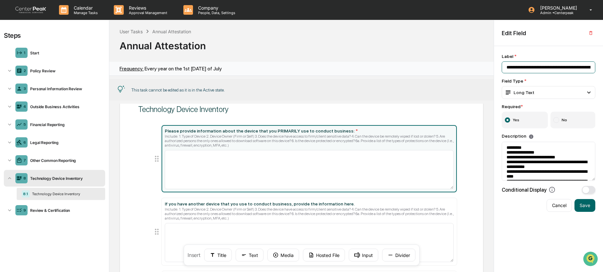
click at [519, 68] on input "**********" at bounding box center [548, 68] width 94 height 12
click at [542, 162] on textarea "**********" at bounding box center [548, 161] width 94 height 39
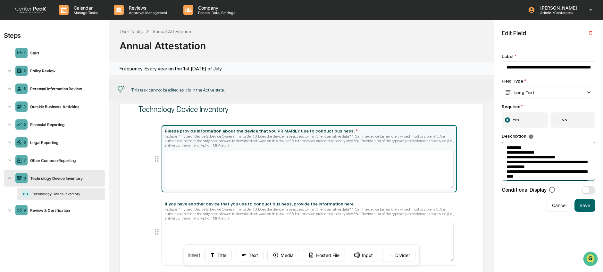
click at [542, 162] on textarea "**********" at bounding box center [548, 161] width 94 height 39
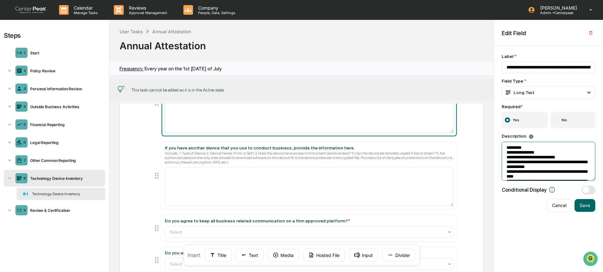
scroll to position [108, 0]
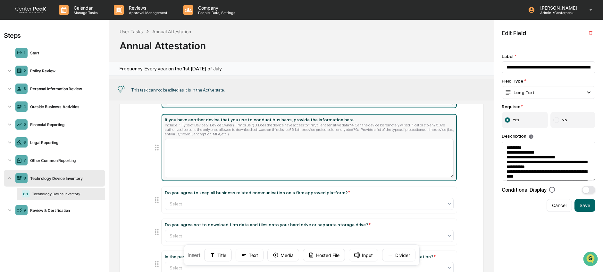
click at [323, 129] on div "Include: 1. Type of Device 2. Device Owner (Firm or Self) 3. Does the device ha…" at bounding box center [309, 129] width 289 height 13
type input "**********"
type textarea "**********"
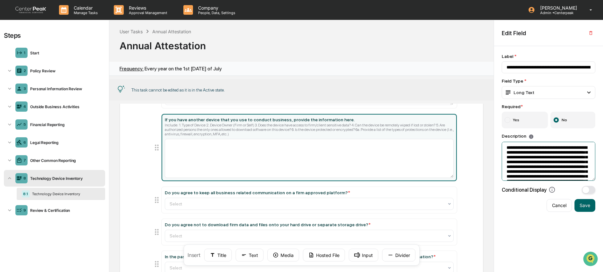
click at [524, 155] on textarea "**********" at bounding box center [548, 161] width 94 height 39
drag, startPoint x: 506, startPoint y: 150, endPoint x: 559, endPoint y: 197, distance: 71.1
click at [559, 197] on div "**********" at bounding box center [548, 159] width 109 height 226
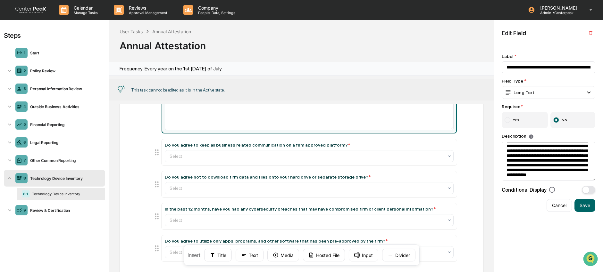
scroll to position [155, 0]
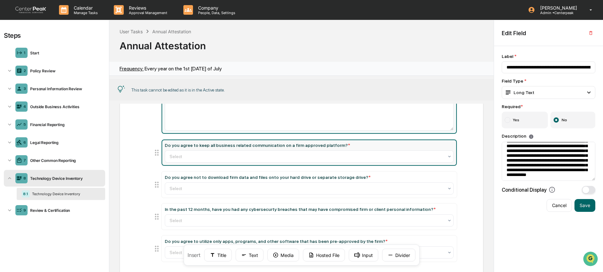
click at [276, 148] on div "Do you agree to keep all business related communication on a firm approved plat…" at bounding box center [257, 145] width 185 height 5
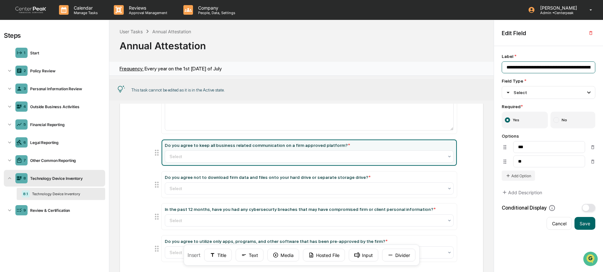
click at [556, 67] on input "**********" at bounding box center [548, 68] width 94 height 12
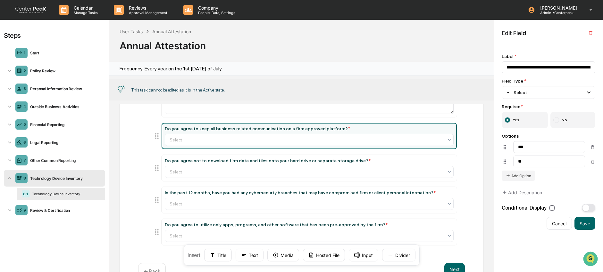
scroll to position [183, 0]
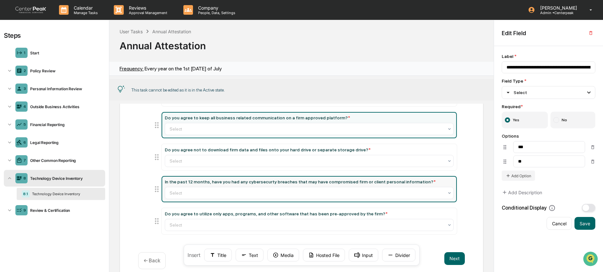
click at [243, 185] on div "In the past 12 months, have you had any cybersecurty breaches that may have com…" at bounding box center [300, 181] width 271 height 5
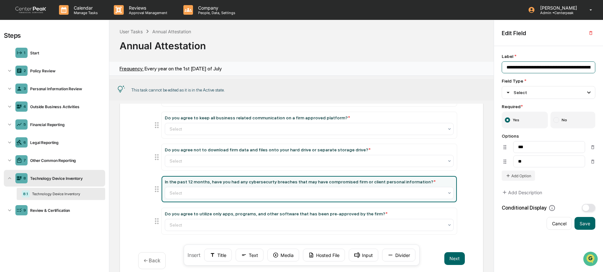
drag, startPoint x: 553, startPoint y: 68, endPoint x: 584, endPoint y: 67, distance: 30.8
click at [583, 66] on input "**********" at bounding box center [548, 68] width 94 height 12
drag, startPoint x: 585, startPoint y: 68, endPoint x: 590, endPoint y: 68, distance: 5.1
click at [590, 68] on input "**********" at bounding box center [548, 68] width 94 height 12
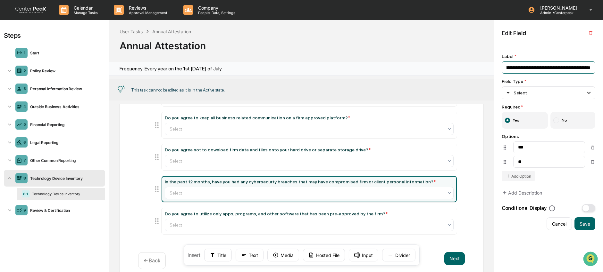
click at [528, 69] on input "**********" at bounding box center [548, 68] width 94 height 12
type input "**********"
click at [590, 227] on button "Save" at bounding box center [584, 223] width 21 height 13
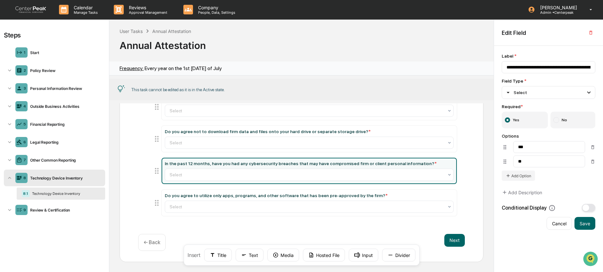
scroll to position [85, 0]
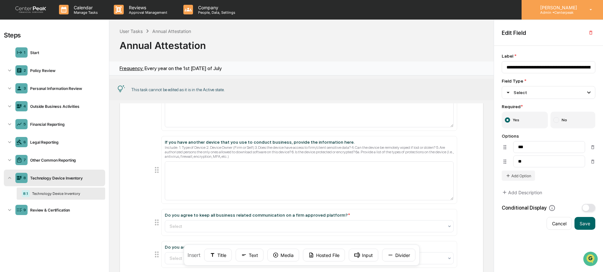
click at [570, 12] on p "Admin • Centerpeak" at bounding box center [557, 12] width 45 height 4
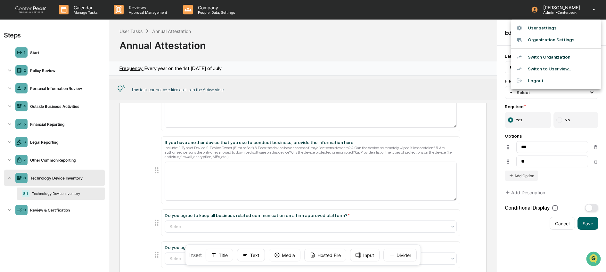
click at [565, 58] on li "Switch Organization" at bounding box center [556, 57] width 90 height 12
